Goal: Information Seeking & Learning: Learn about a topic

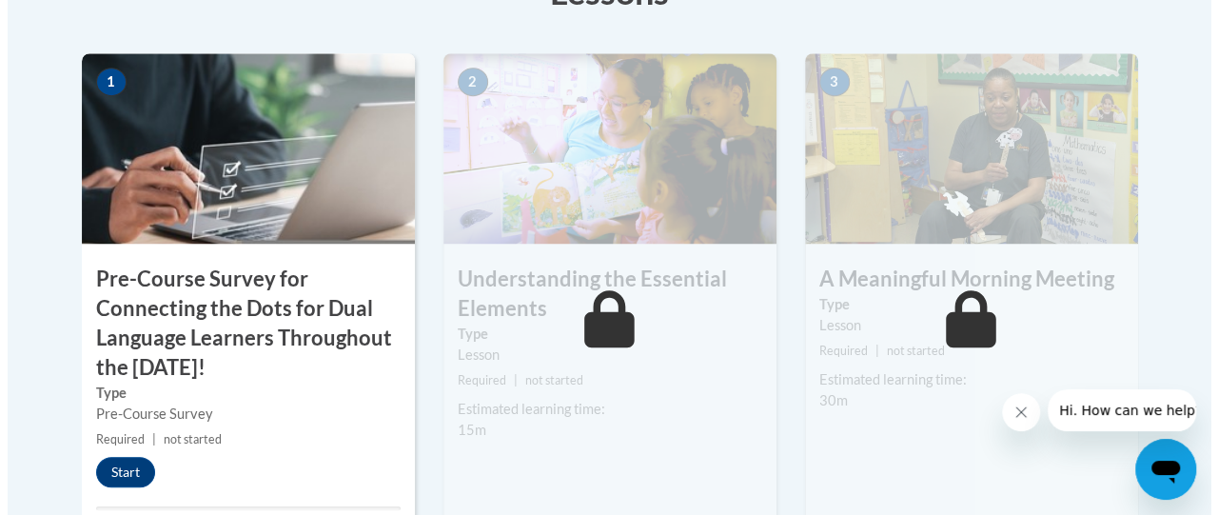
scroll to position [713, 0]
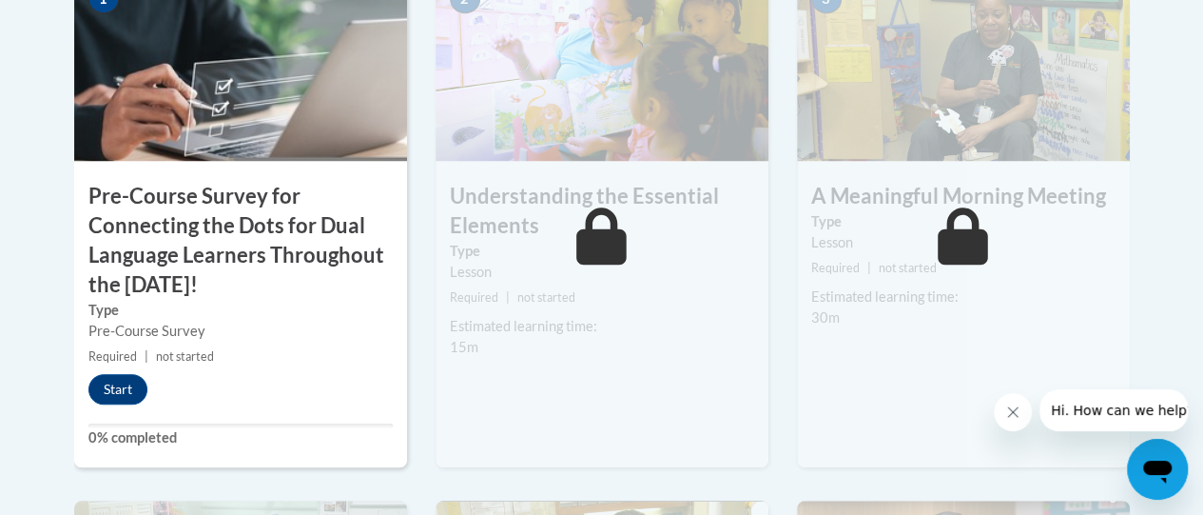
click at [1015, 416] on icon "Close message from company" at bounding box center [1013, 411] width 15 height 15
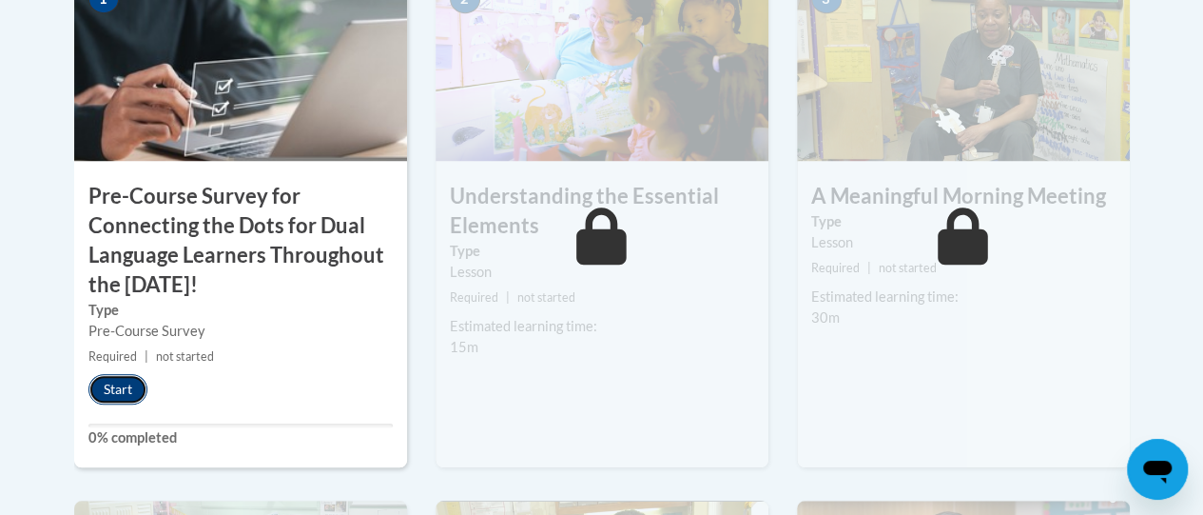
click at [121, 391] on button "Start" at bounding box center [117, 389] width 59 height 30
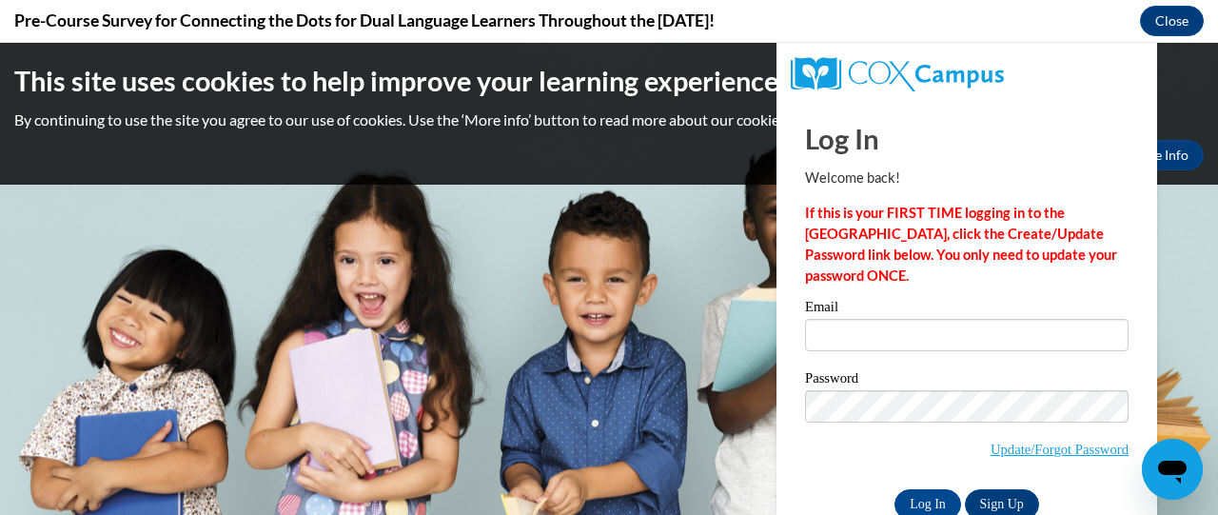
scroll to position [0, 0]
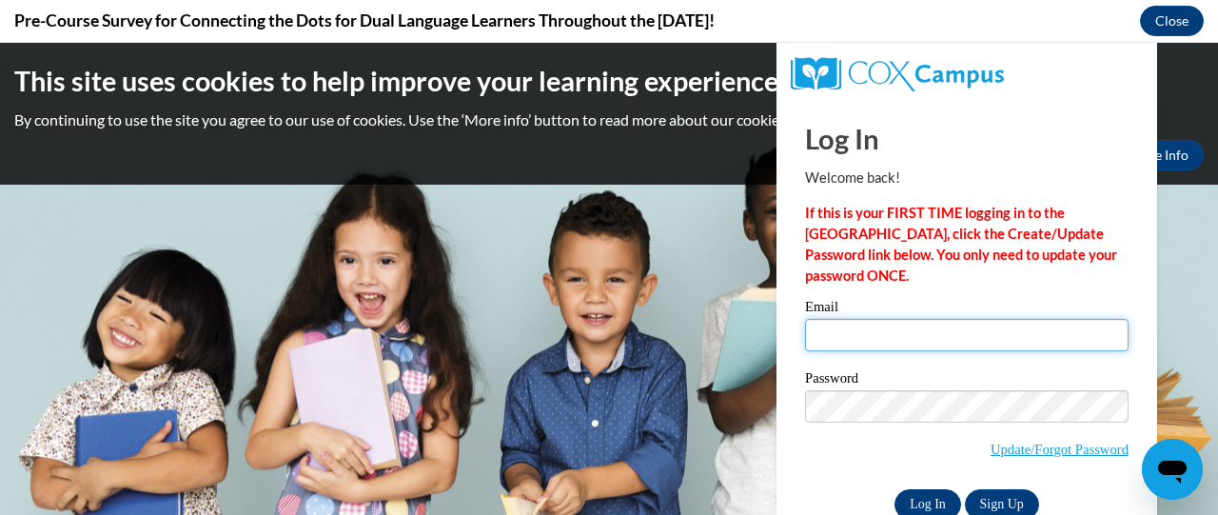
type input "sarah.murphy@clevelandmetroschools.org"
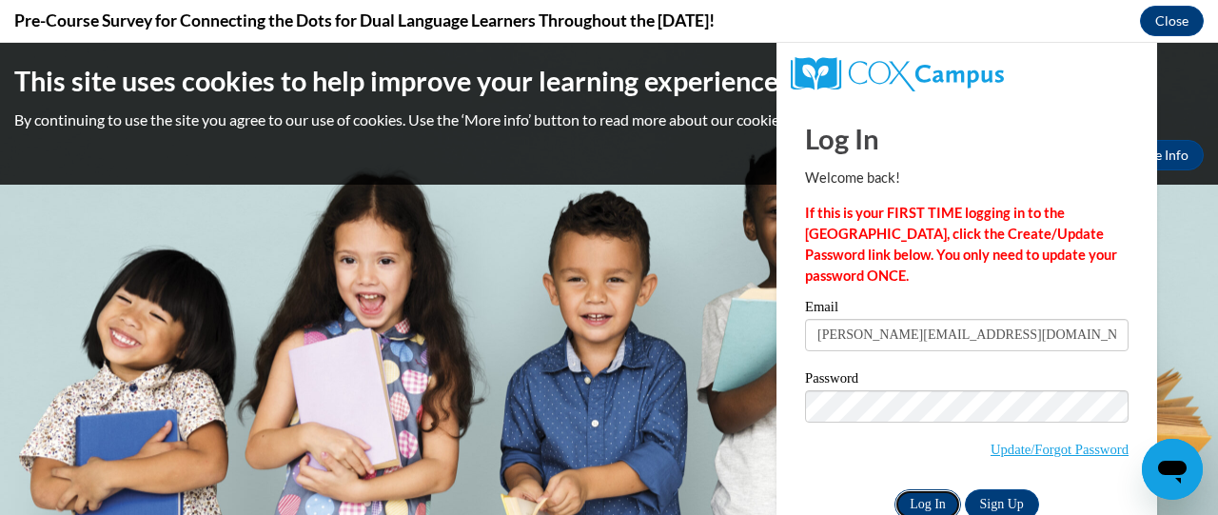
click at [914, 500] on input "Log In" at bounding box center [927, 504] width 67 height 30
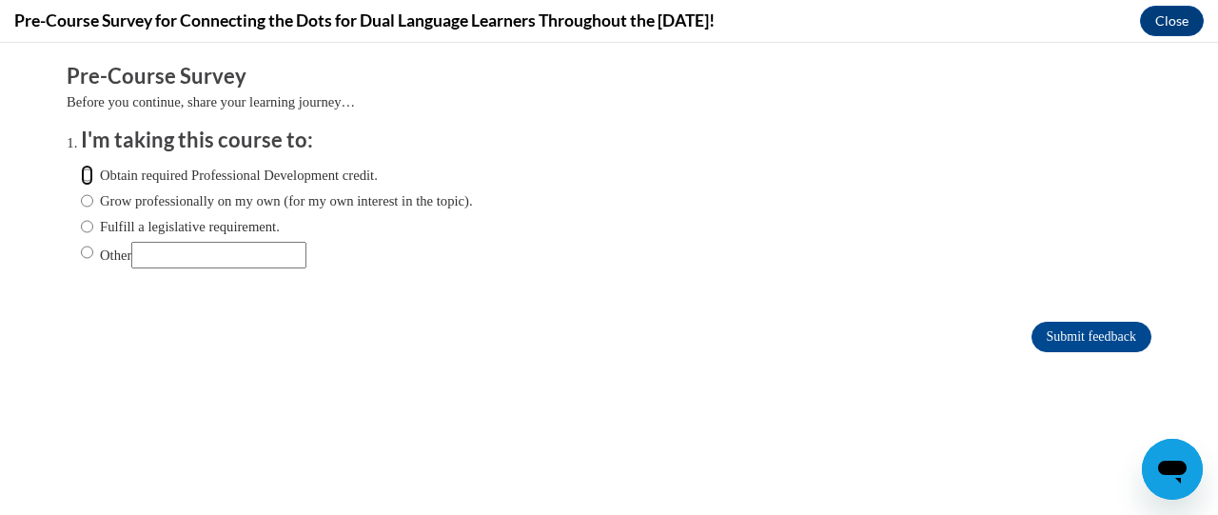
click at [81, 176] on input "Obtain required Professional Development credit." at bounding box center [87, 175] width 12 height 21
radio input "true"
click at [1046, 342] on input "Submit feedback" at bounding box center [1091, 337] width 120 height 30
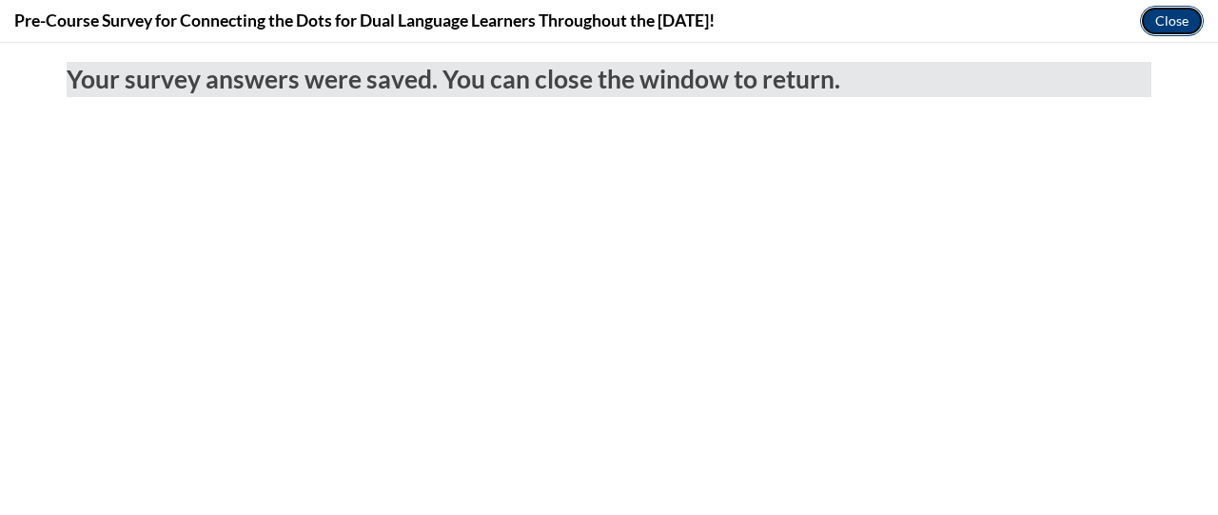
click at [1151, 19] on button "Close" at bounding box center [1172, 21] width 64 height 30
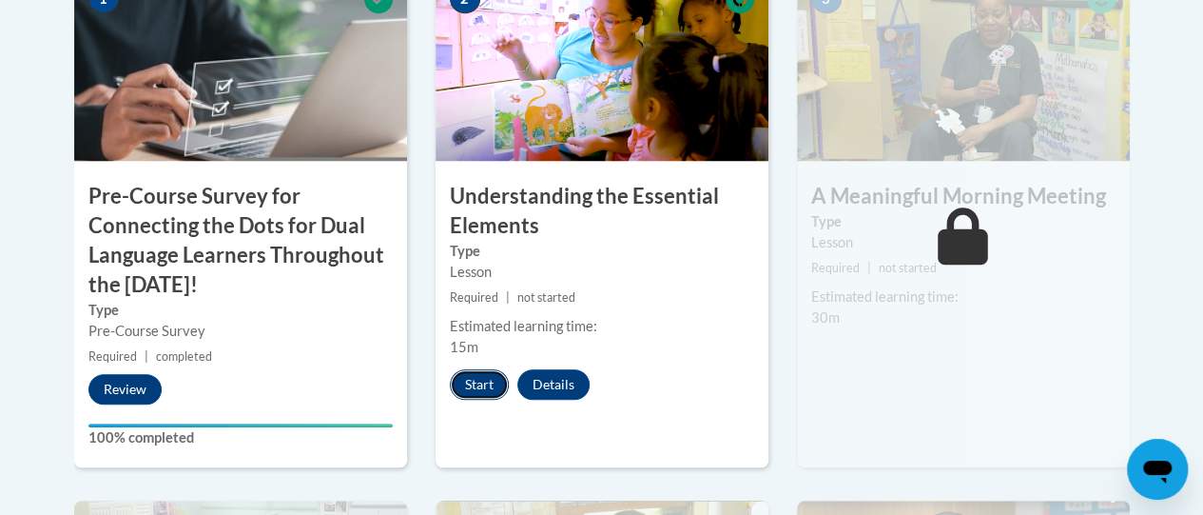
click at [474, 386] on button "Start" at bounding box center [479, 384] width 59 height 30
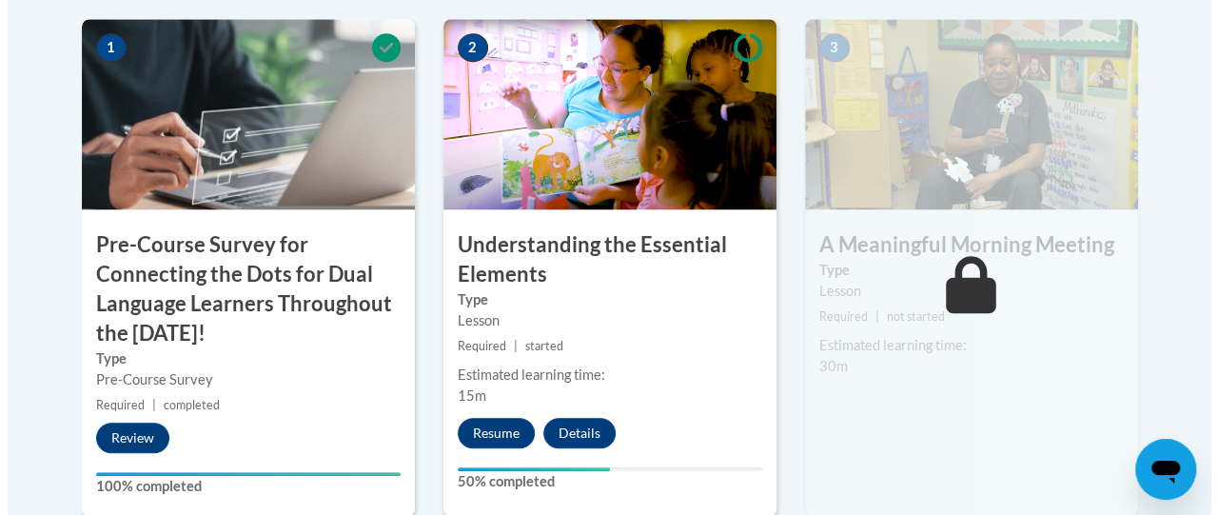
scroll to position [663, 0]
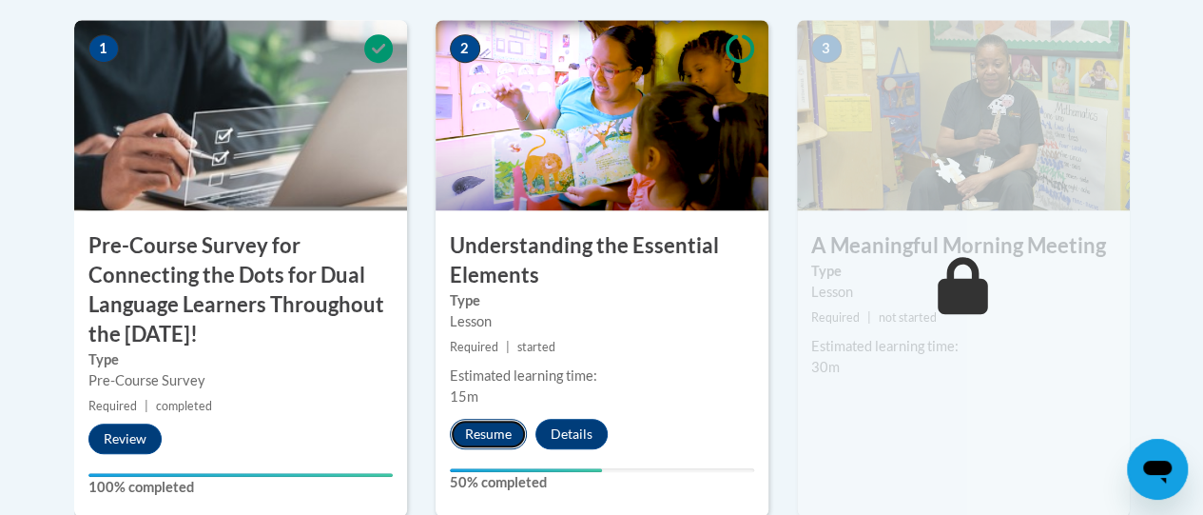
click at [493, 424] on button "Resume" at bounding box center [488, 434] width 77 height 30
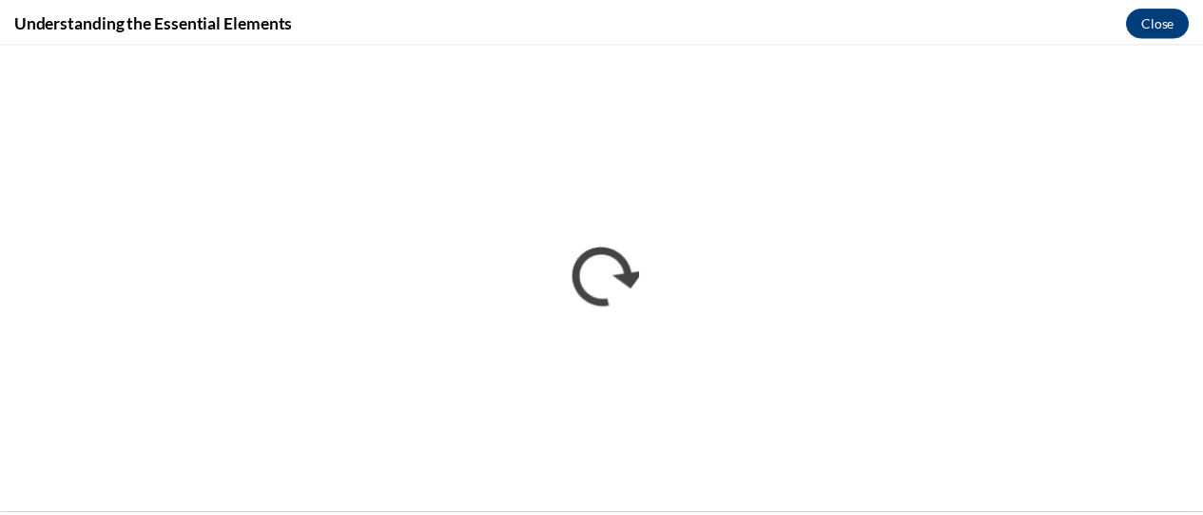
scroll to position [0, 0]
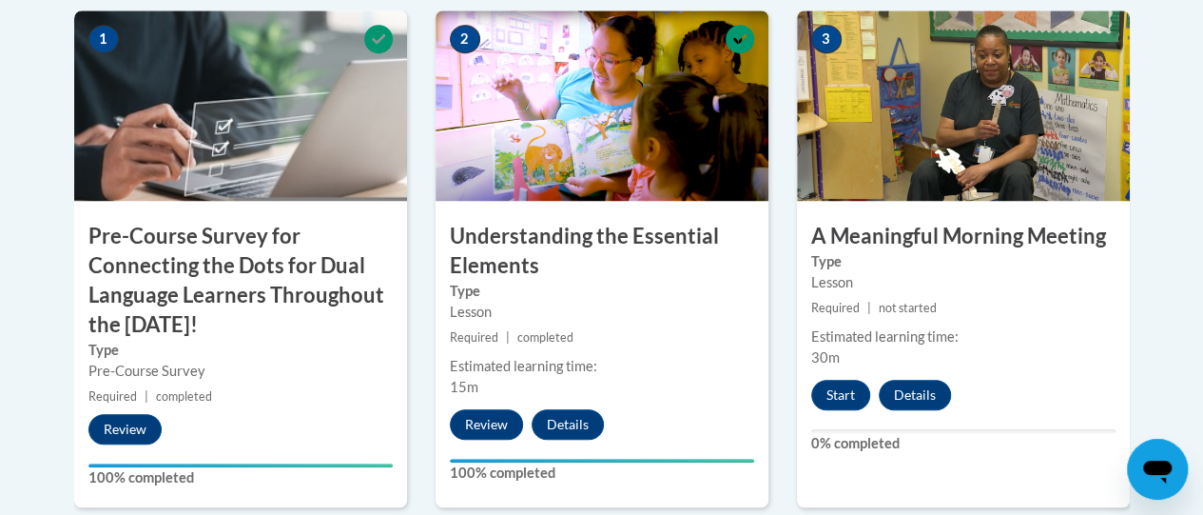
scroll to position [674, 0]
